Goal: Participate in discussion

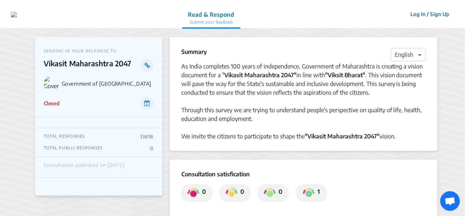
click at [417, 55] on span at bounding box center [420, 54] width 9 height 9
click at [406, 96] on span "Marathi" at bounding box center [405, 97] width 20 height 7
